Goal: Entertainment & Leisure: Browse casually

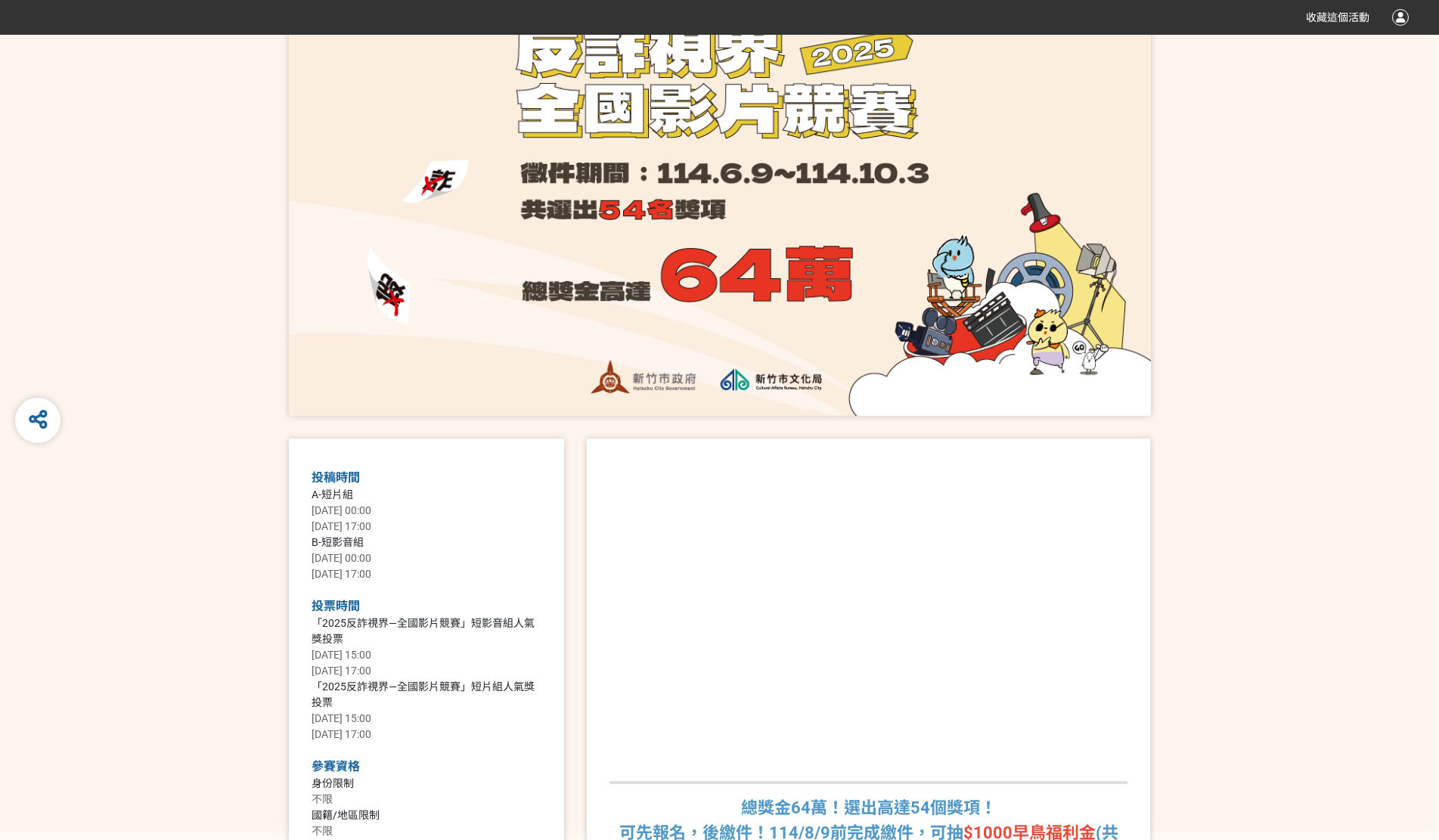
scroll to position [359, 0]
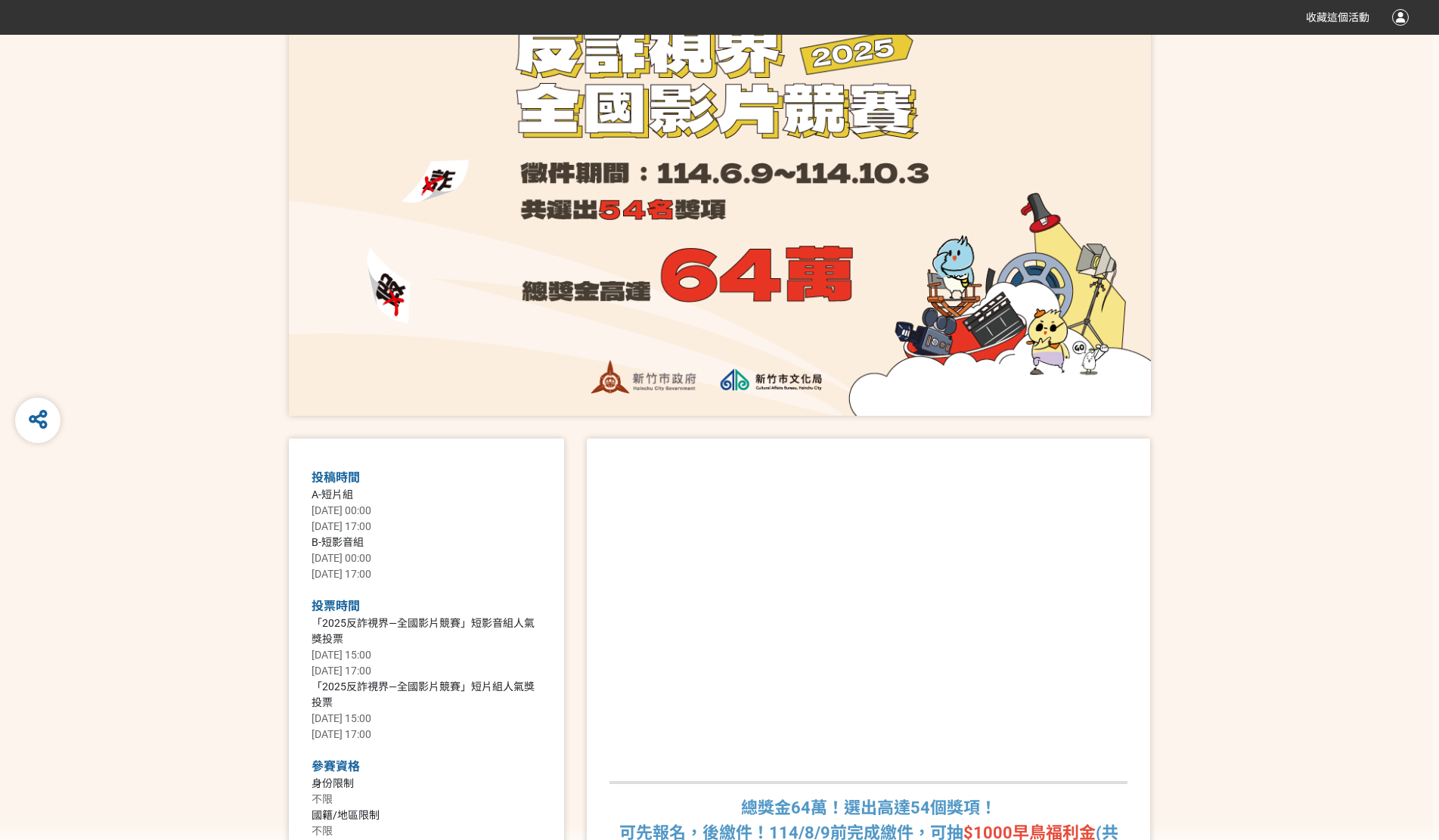
scroll to position [0, 0]
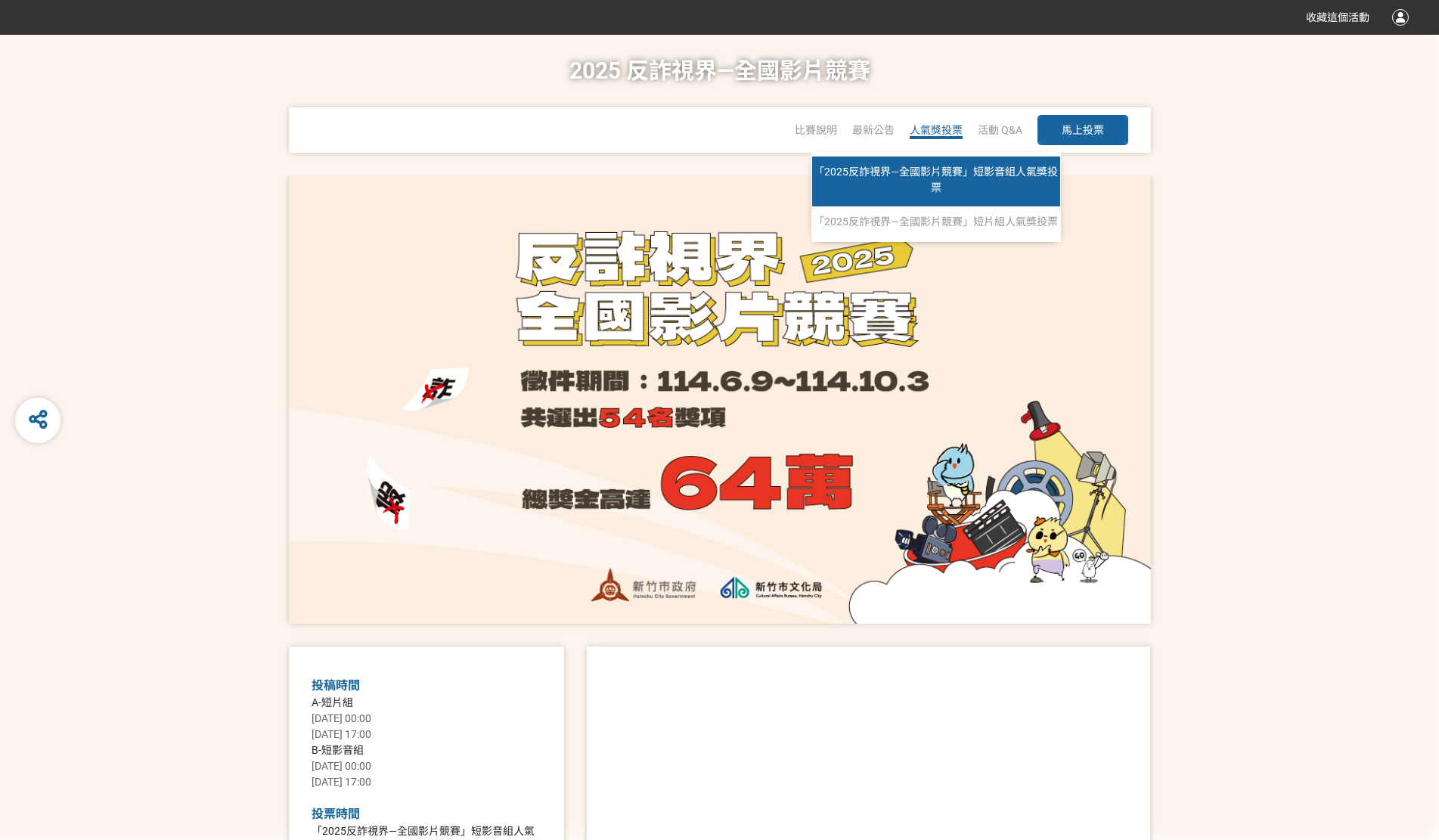
click at [927, 165] on span "「2025反詐視界—全國影片競賽」短影音組人氣獎投票" at bounding box center [935, 179] width 244 height 28
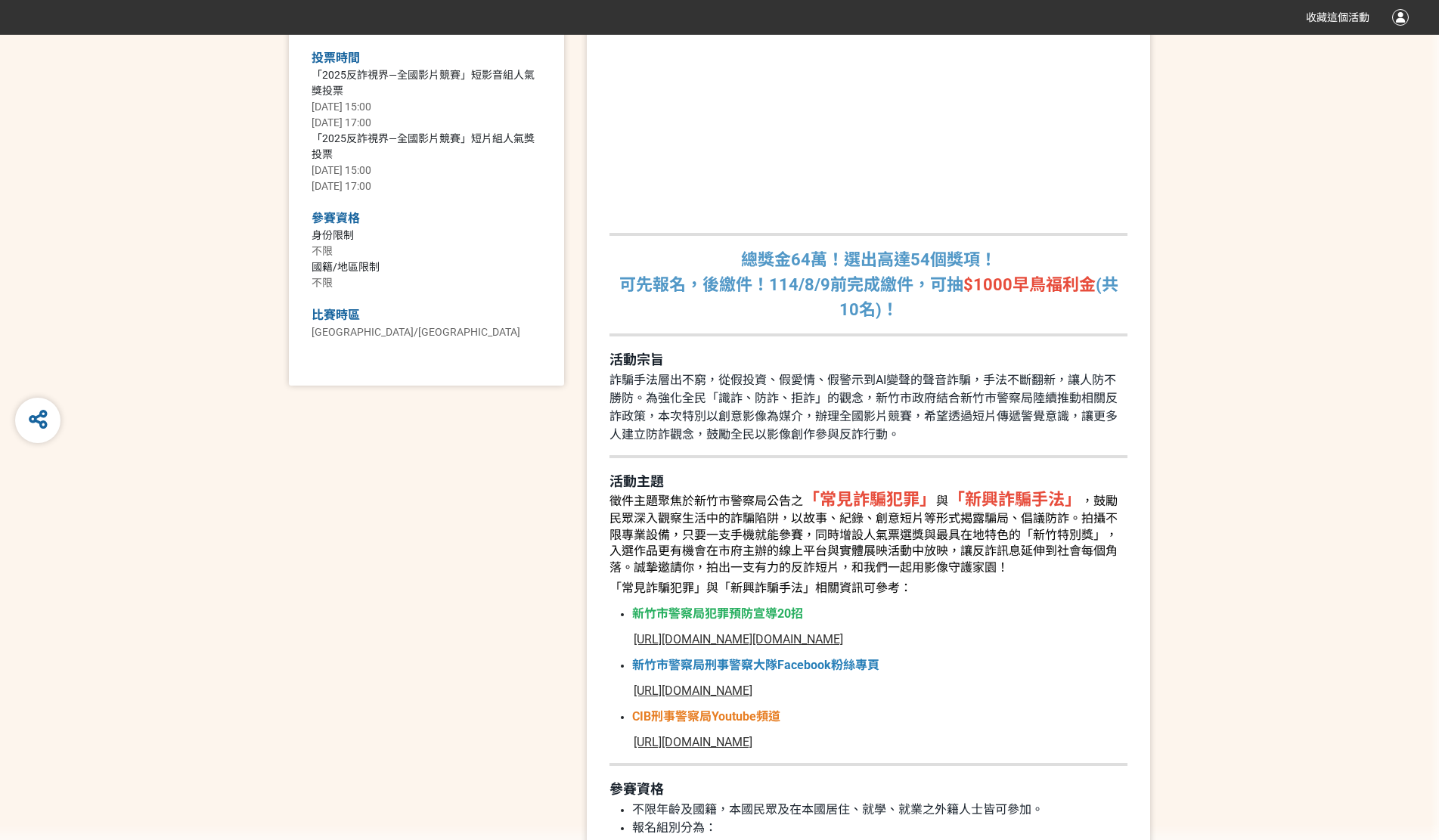
scroll to position [453, 0]
